Goal: Task Accomplishment & Management: Manage account settings

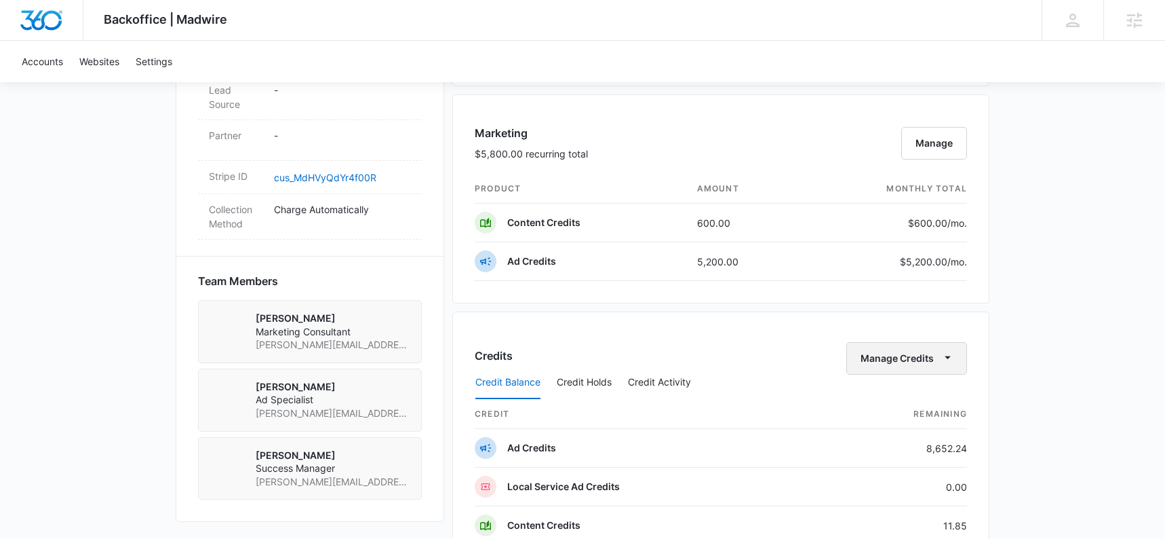
scroll to position [779, 0]
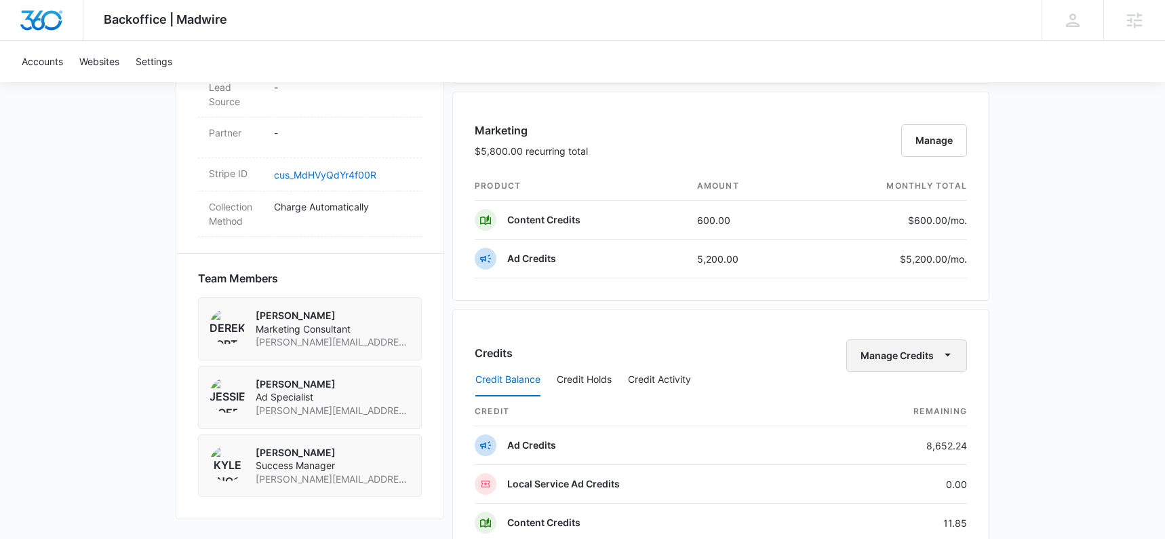
click at [918, 347] on button "Manage Credits" at bounding box center [907, 355] width 121 height 33
click at [904, 383] on div "Transfer Credits" at bounding box center [907, 398] width 121 height 43
click at [908, 357] on button "Manage Credits" at bounding box center [907, 355] width 121 height 33
click at [912, 400] on div "Transfer Credits" at bounding box center [899, 398] width 71 height 9
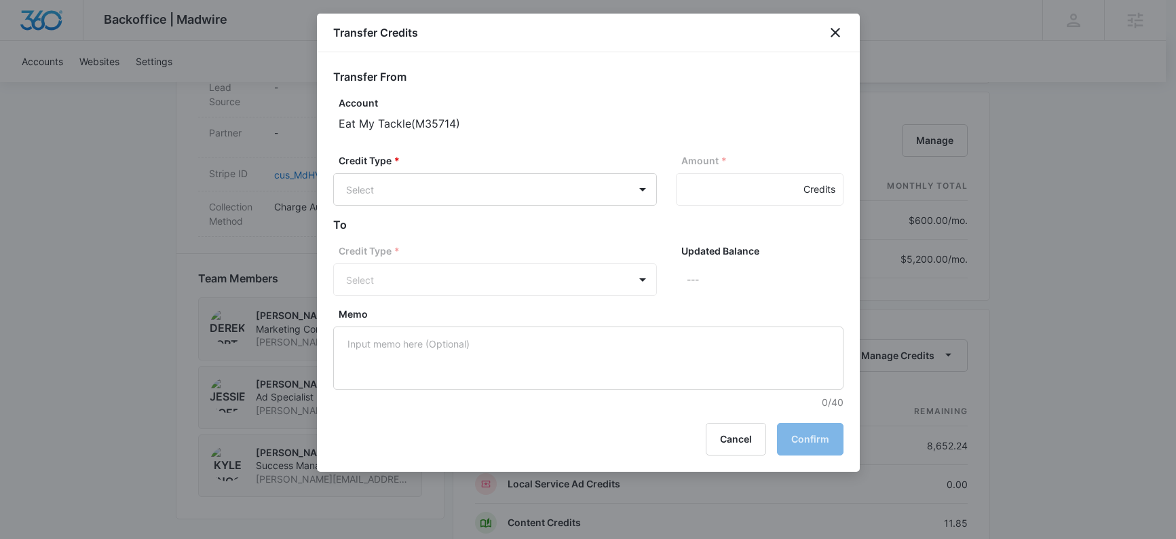
click at [395, 208] on div "Credit Type * Select Amount * Credits" at bounding box center [588, 184] width 510 height 63
click at [393, 202] on body "Backoffice | Madwire Apps Settings KK Kyle Knoop kyle.knoop@madwire.com My Prof…" at bounding box center [588, 158] width 1176 height 1874
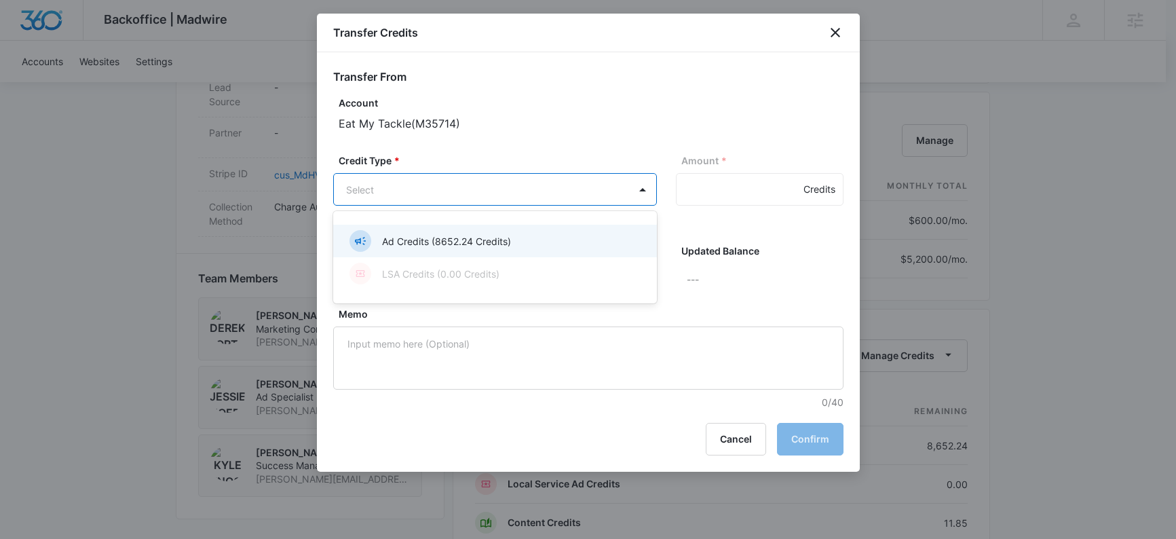
drag, startPoint x: 397, startPoint y: 239, endPoint x: 422, endPoint y: 239, distance: 24.4
click at [398, 239] on p "Ad Credits (8652.24 Credits)" at bounding box center [446, 241] width 129 height 14
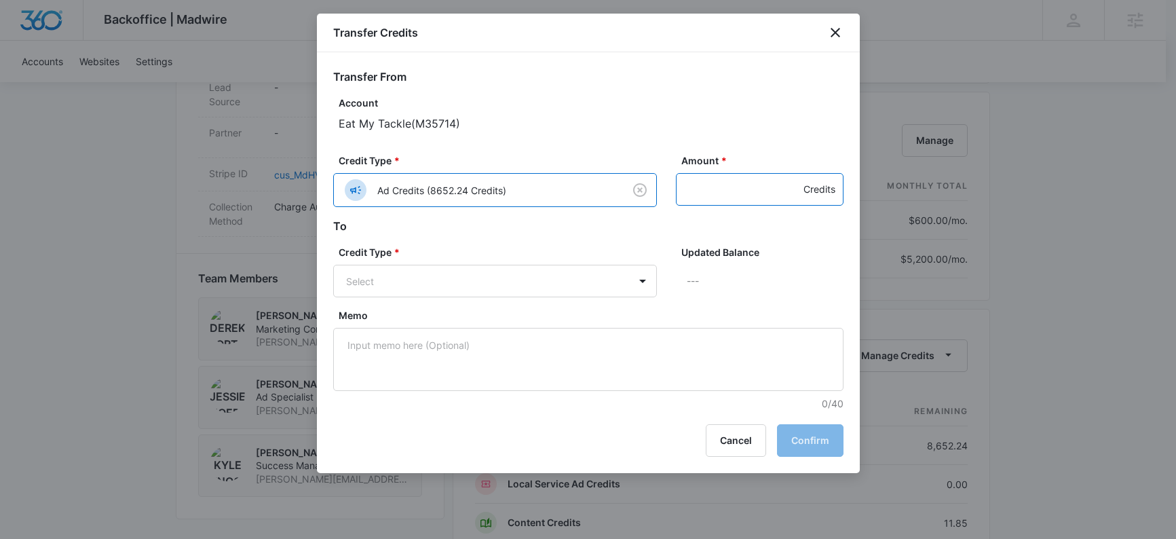
click at [711, 193] on input "Amount *" at bounding box center [760, 189] width 168 height 33
type input ".15"
click at [417, 282] on body "Backoffice | Madwire Apps Settings KK Kyle Knoop kyle.knoop@madwire.com My Prof…" at bounding box center [588, 158] width 1176 height 1874
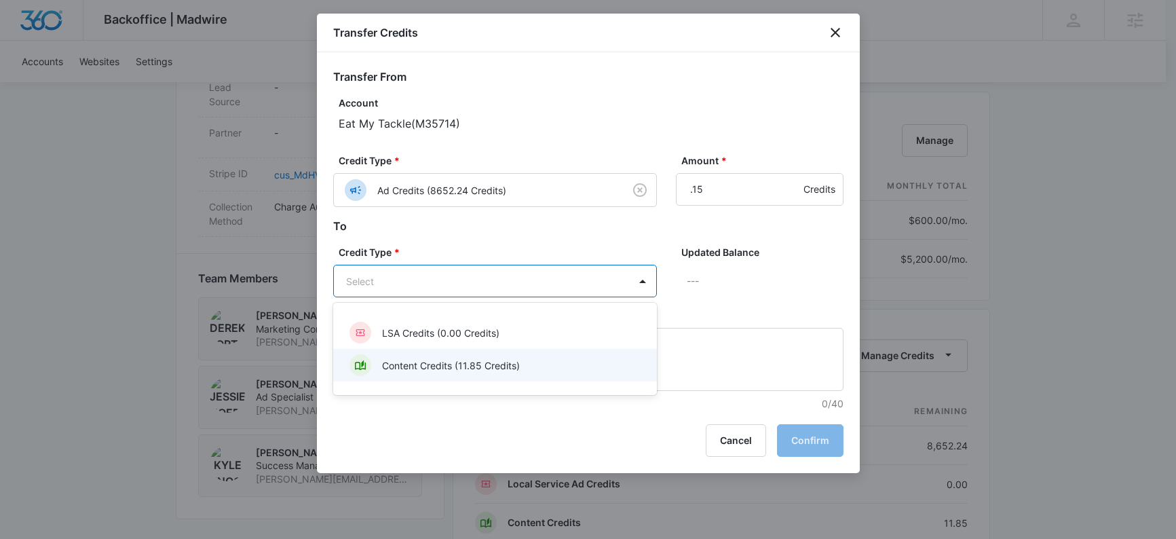
click at [431, 359] on p "Content Credits (11.85 Credits)" at bounding box center [451, 365] width 138 height 14
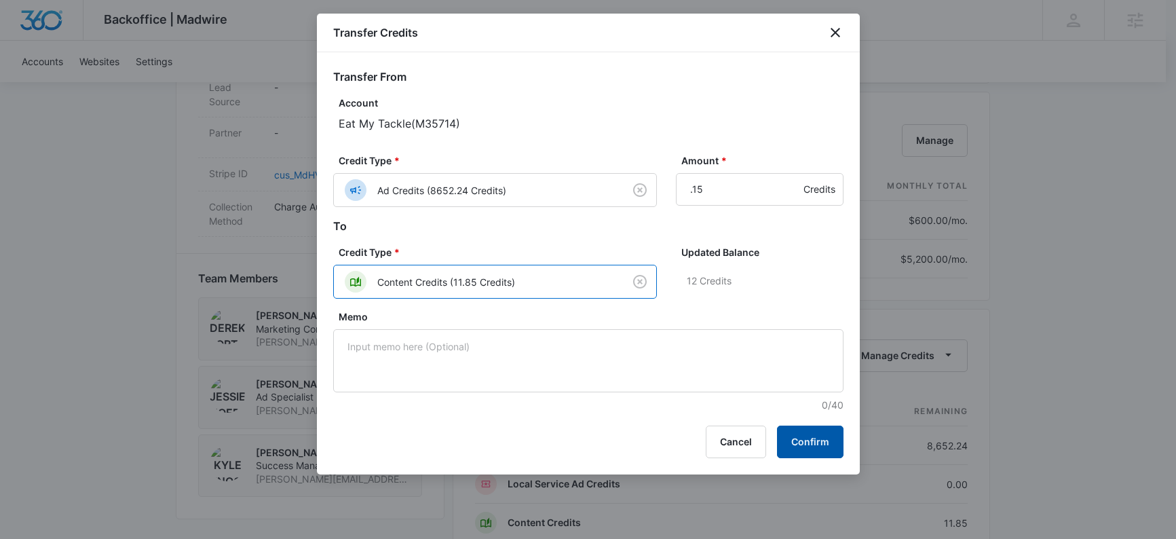
click at [807, 435] on button "Confirm" at bounding box center [810, 441] width 66 height 33
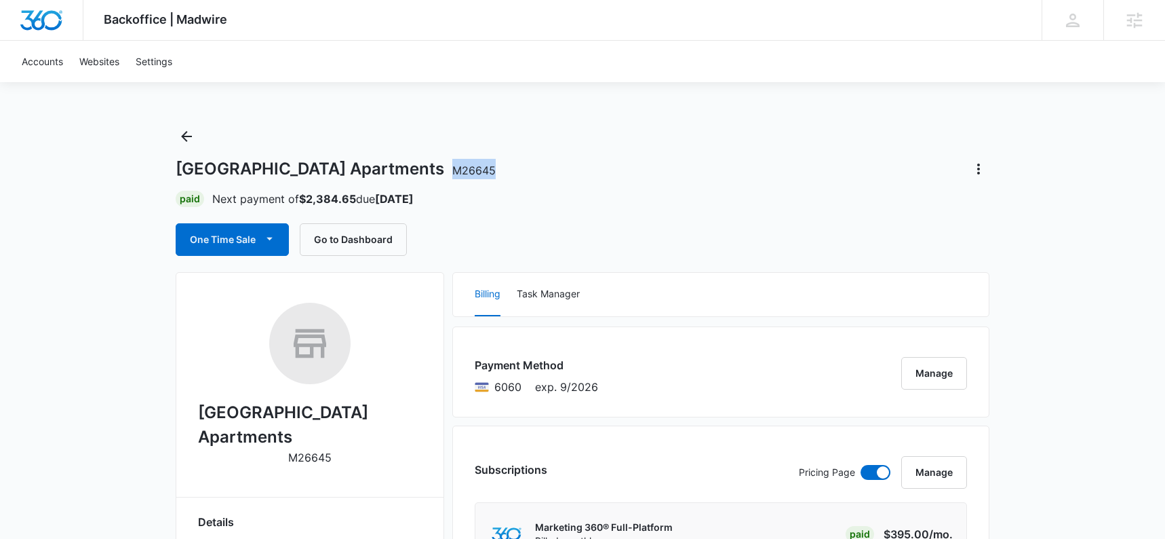
drag, startPoint x: 416, startPoint y: 171, endPoint x: 484, endPoint y: 171, distance: 68.5
click at [484, 171] on div "[GEOGRAPHIC_DATA] M26645" at bounding box center [583, 169] width 814 height 22
copy span "M26645"
drag, startPoint x: 402, startPoint y: 167, endPoint x: 168, endPoint y: 175, distance: 234.2
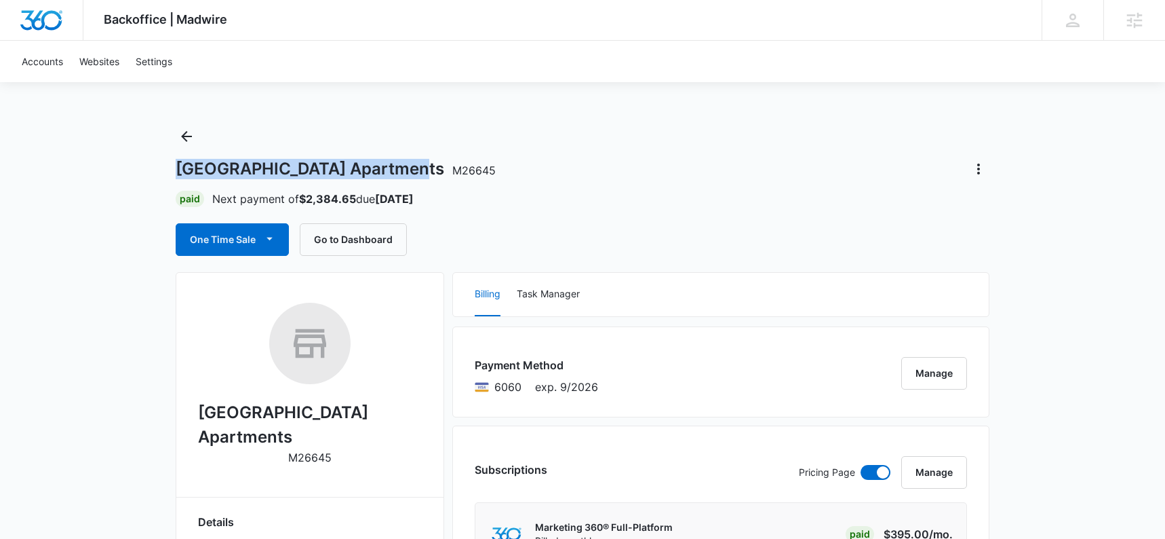
copy h1 "[GEOGRAPHIC_DATA] Apartments"
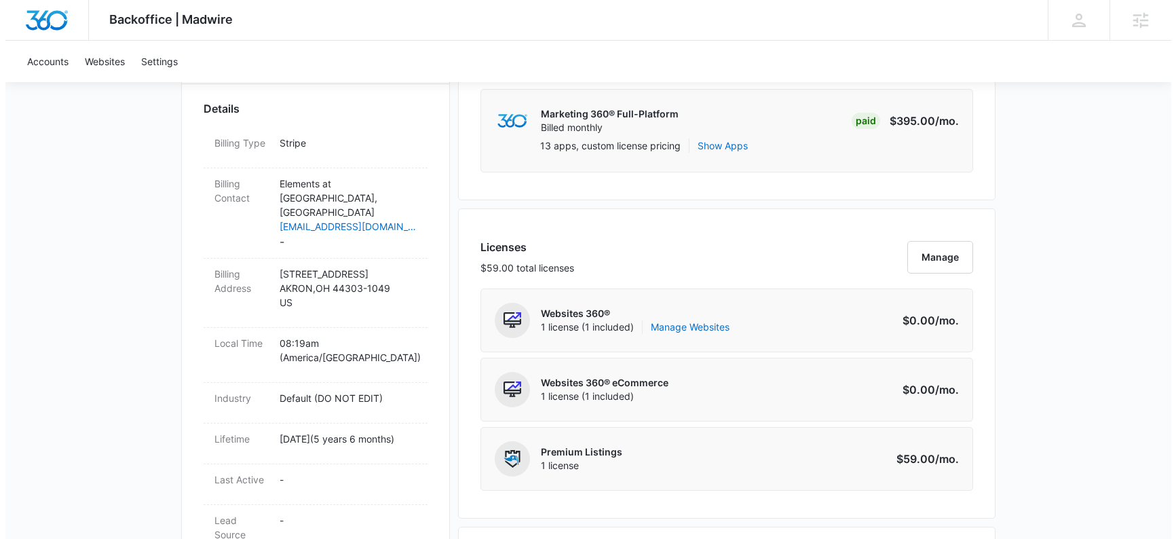
scroll to position [545, 0]
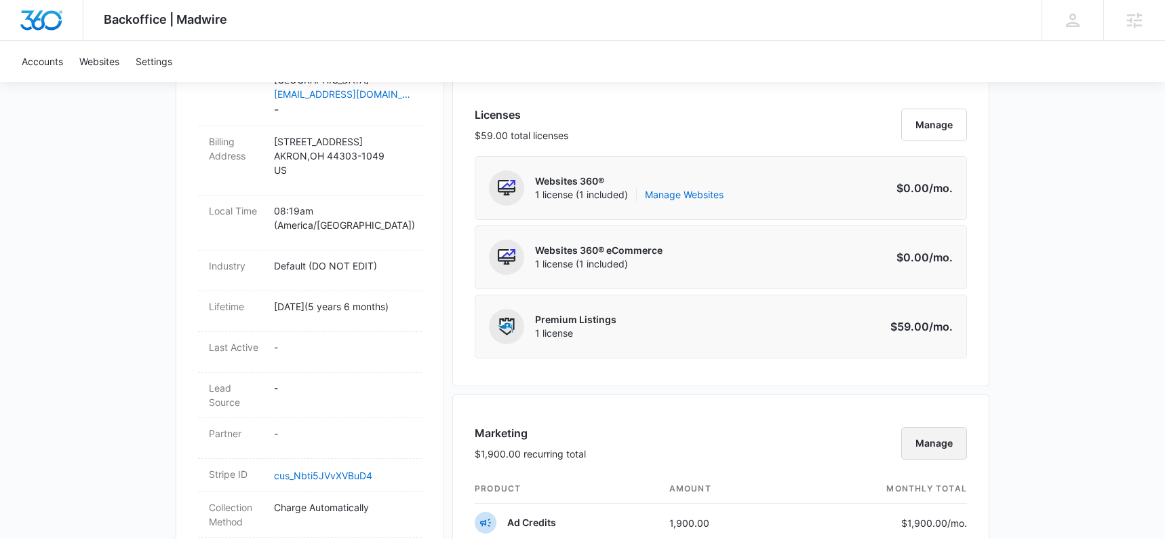
click at [955, 449] on button "Manage" at bounding box center [934, 443] width 66 height 33
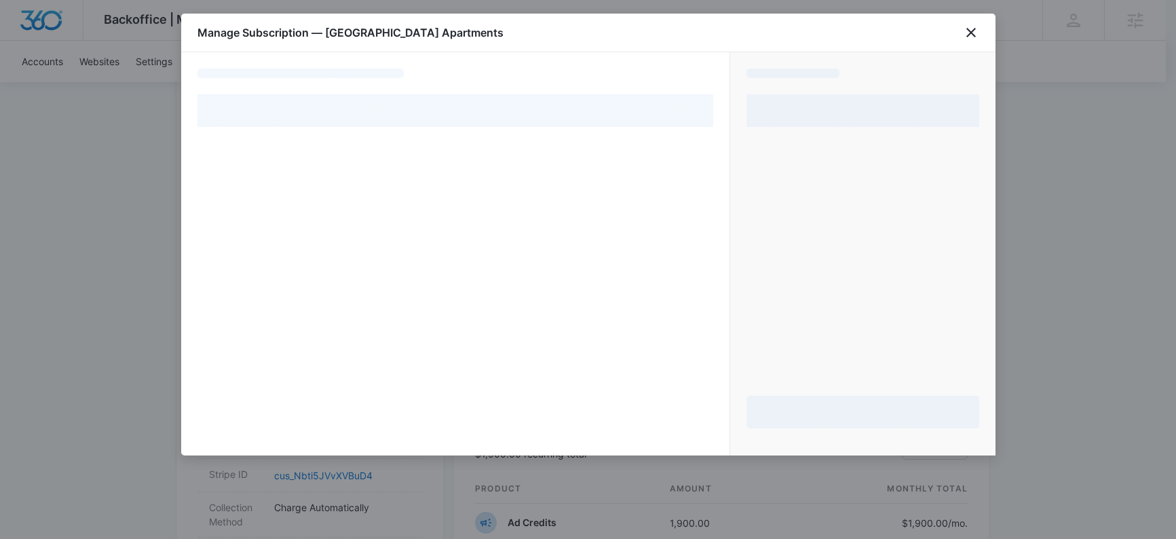
select select "pm_1MvkHlA4n8RTgNjUN1CfKLXx"
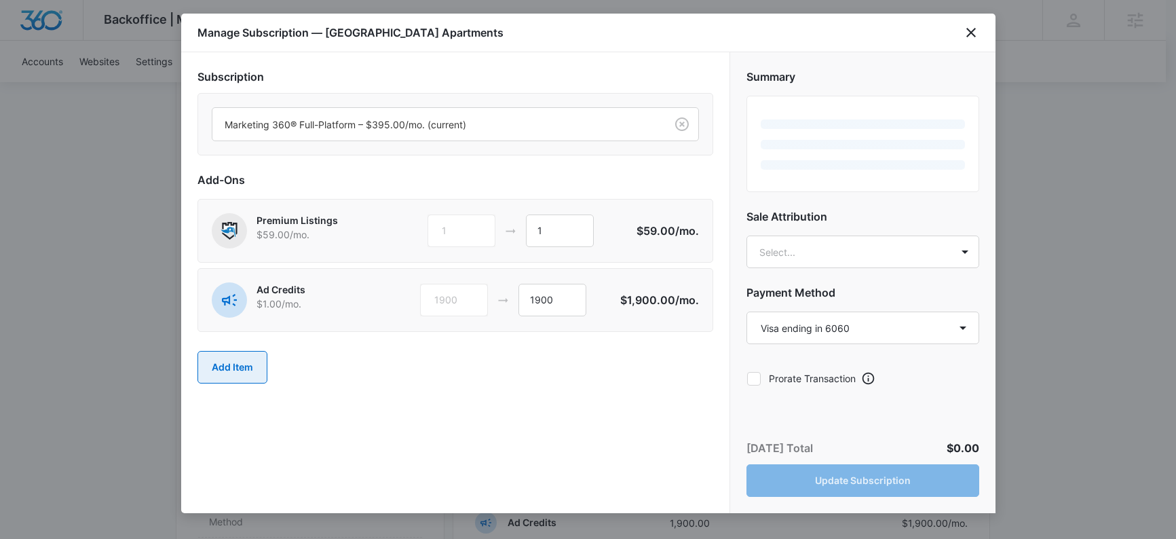
click at [224, 366] on button "Add Item" at bounding box center [232, 367] width 70 height 33
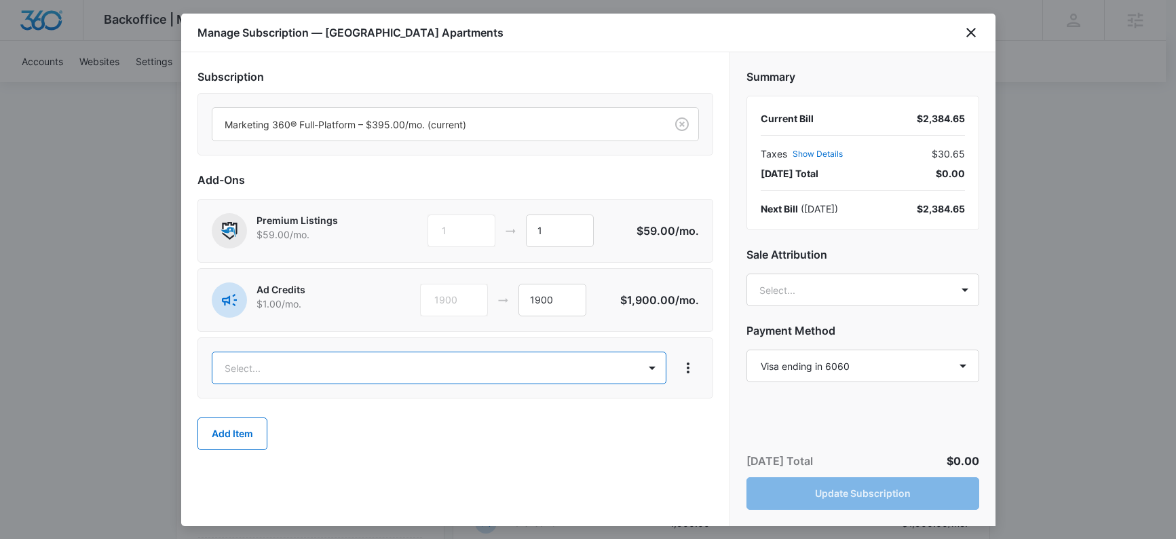
click at [287, 365] on body "Backoffice | Madwire Apps Settings [PERSON_NAME] Knoop [EMAIL_ADDRESS][PERSON_N…" at bounding box center [588, 384] width 1176 height 1859
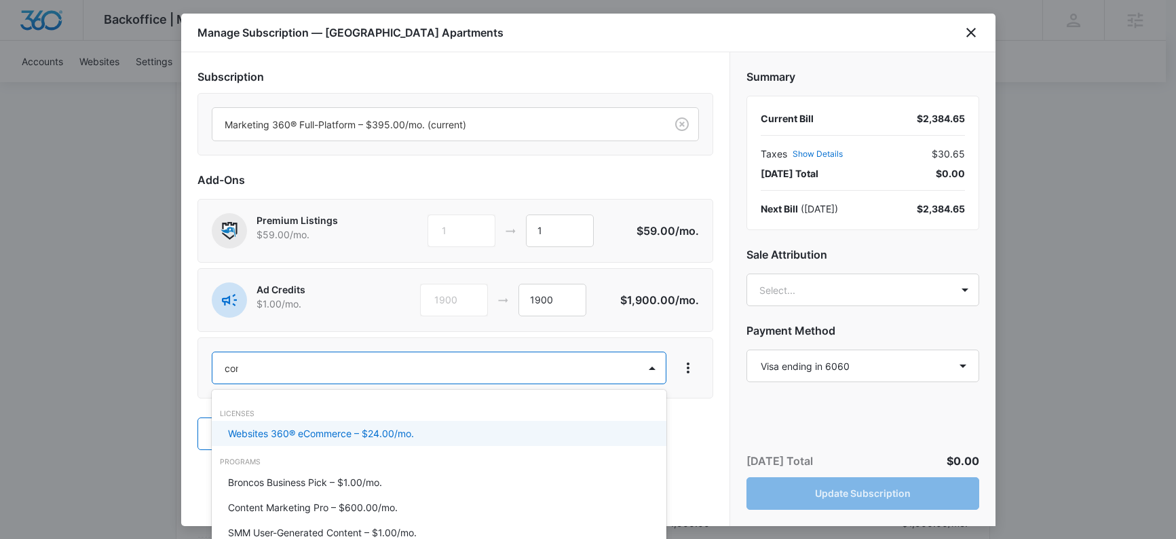
type input "cont"
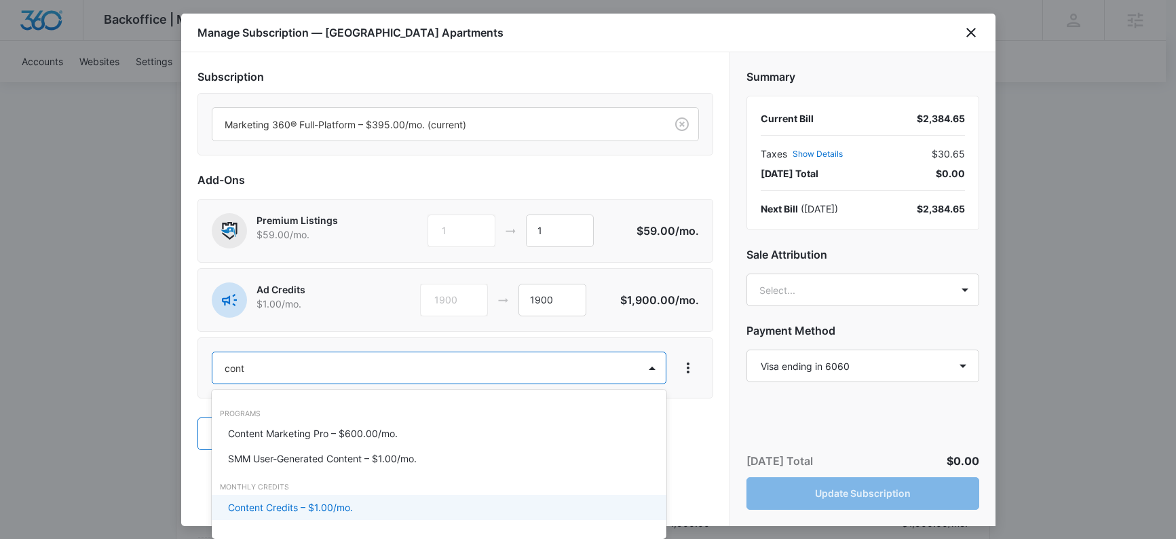
click at [309, 513] on p "Content Credits – $1.00/mo." at bounding box center [290, 507] width 125 height 14
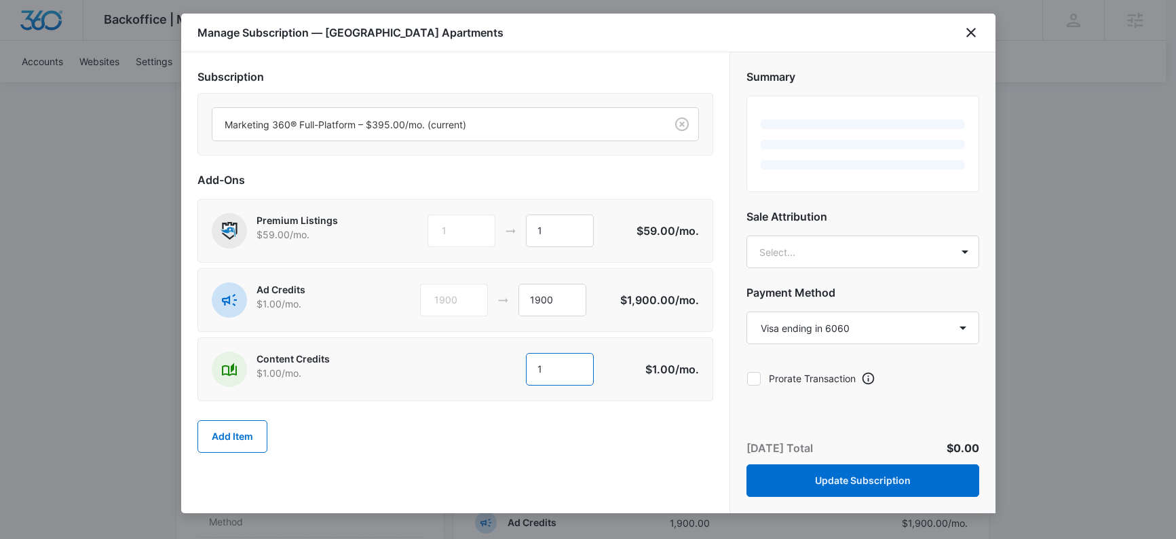
drag, startPoint x: 552, startPoint y: 368, endPoint x: 530, endPoint y: 368, distance: 21.7
click at [530, 368] on input "1" at bounding box center [560, 369] width 68 height 33
type input "300"
click at [590, 440] on div "Add Item" at bounding box center [455, 436] width 516 height 60
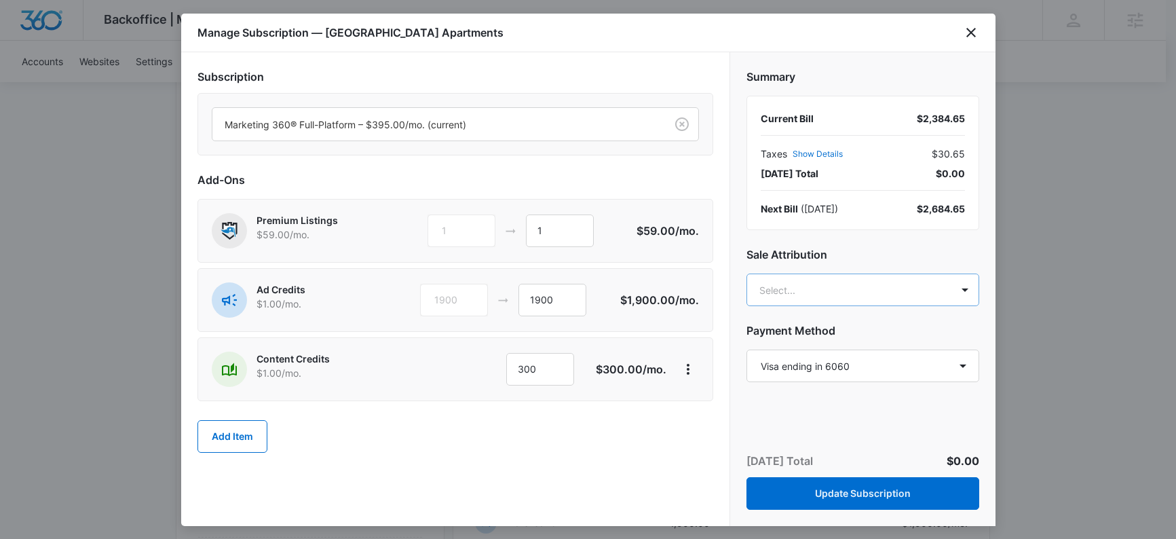
click at [811, 296] on body "Backoffice | Madwire Apps Settings [PERSON_NAME] Knoop [EMAIL_ADDRESS][PERSON_N…" at bounding box center [588, 384] width 1176 height 1859
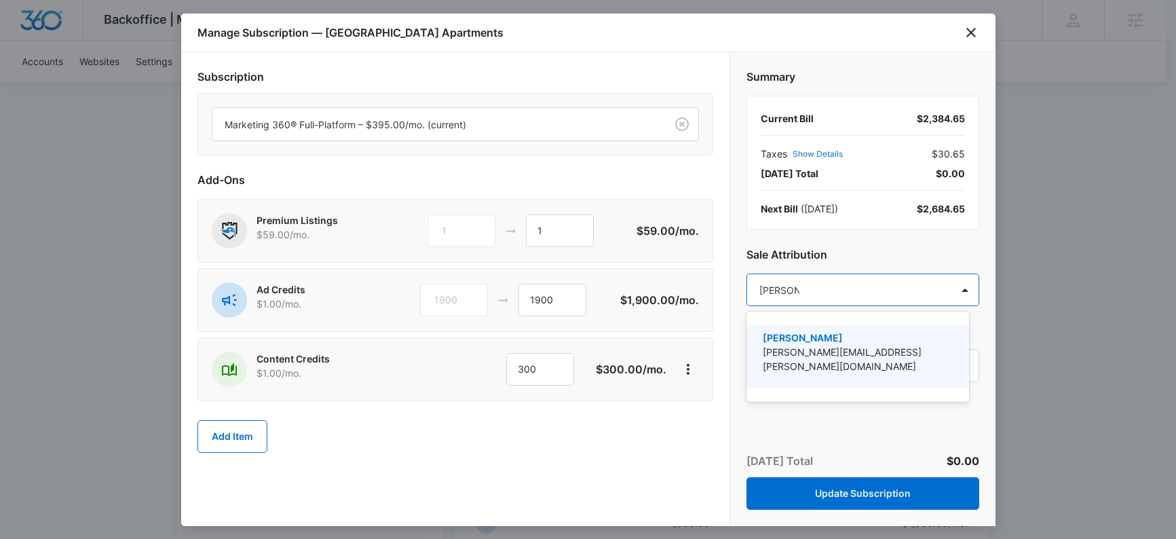
type input "[PERSON_NAME]"
click at [835, 340] on p "[PERSON_NAME]" at bounding box center [855, 337] width 187 height 14
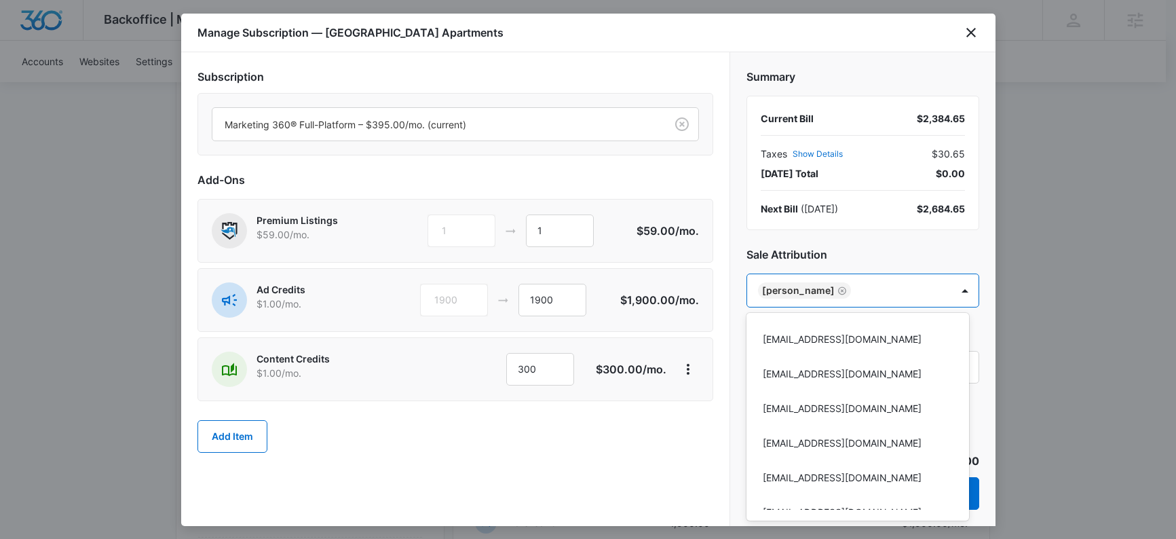
click at [979, 256] on div at bounding box center [588, 269] width 1176 height 539
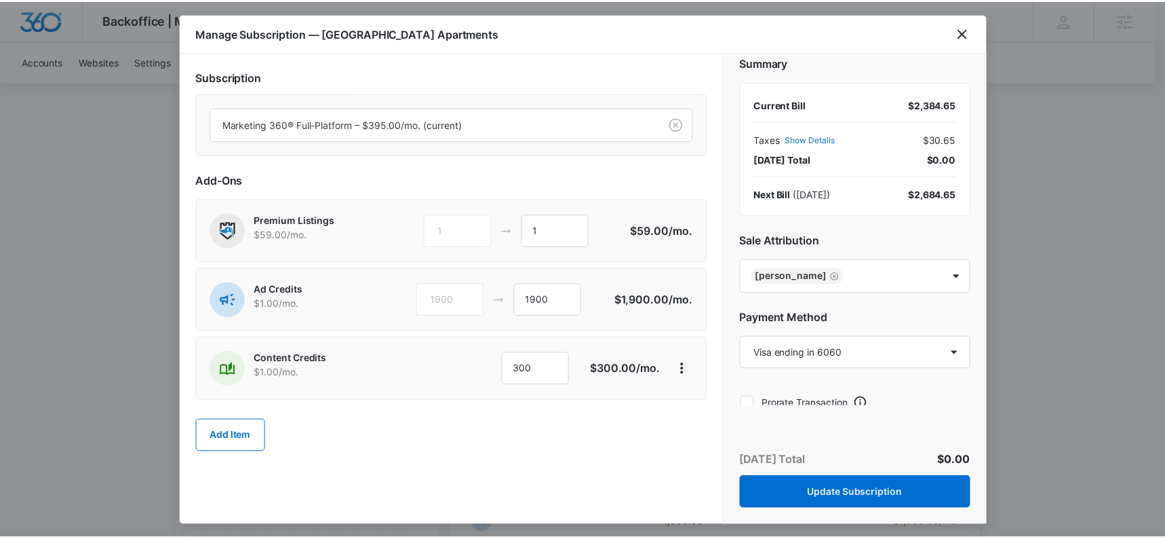
scroll to position [26, 0]
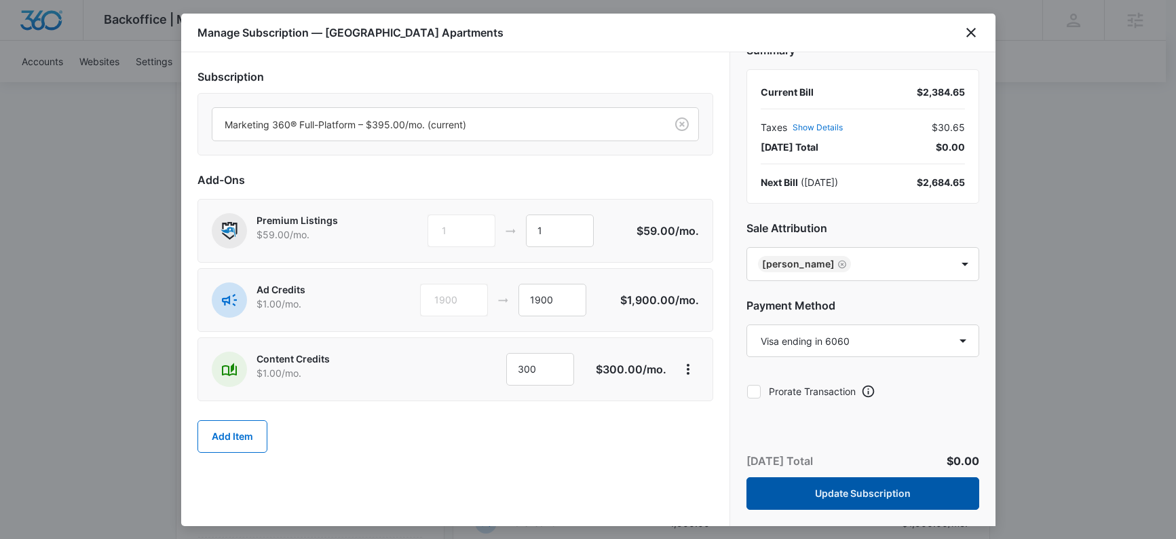
click at [899, 486] on button "Update Subscription" at bounding box center [862, 493] width 233 height 33
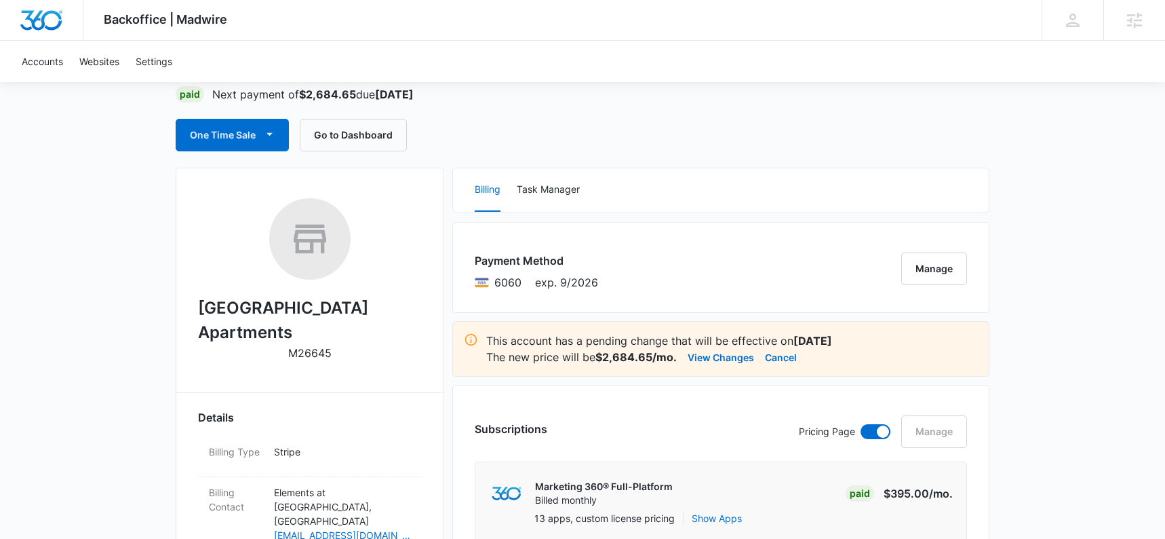
scroll to position [0, 0]
